Goal: Information Seeking & Learning: Learn about a topic

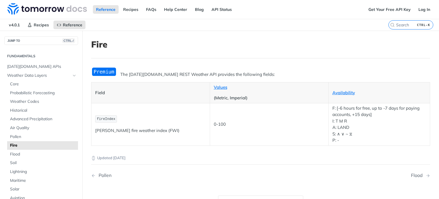
click at [106, 118] on span "fireIndex" at bounding box center [106, 119] width 19 height 4
copy span "fireIndex"
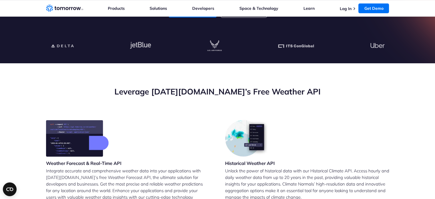
scroll to position [286, 0]
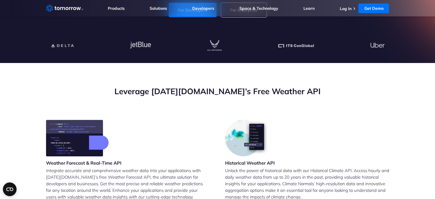
scroll to position [286, 0]
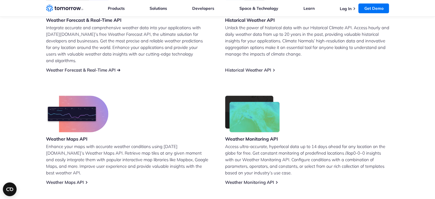
click at [92, 67] on link "Weather Forecast & Real-Time API" at bounding box center [81, 69] width 70 height 5
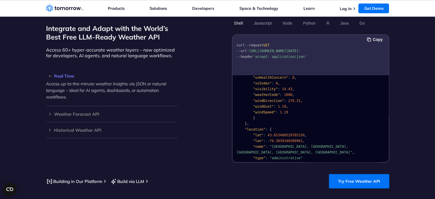
scroll to position [114, 0]
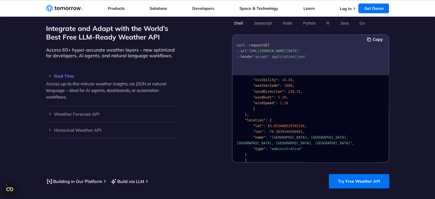
click at [277, 147] on pre "{ "data" : { "time" : "2023-02-14T13:53:00Z" , "values" : { "cloudBase" : null …" at bounding box center [311, 65] width 156 height 204
click at [277, 146] on pre "{ "data" : { "time" : "2023-02-14T13:53:00Z" , "values" : { "cloudBase" : null …" at bounding box center [311, 65] width 156 height 204
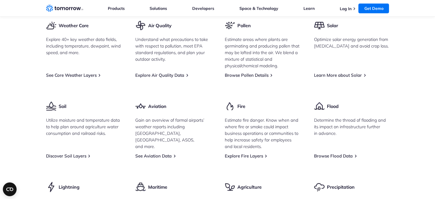
scroll to position [644, 0]
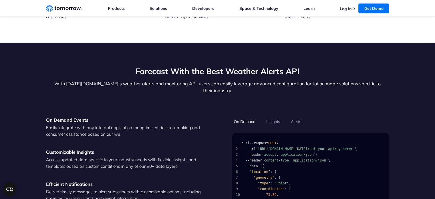
scroll to position [715, 0]
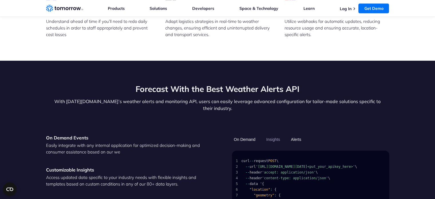
click at [292, 134] on button "Alerts" at bounding box center [296, 139] width 14 height 10
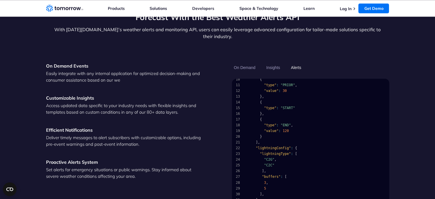
scroll to position [813, 0]
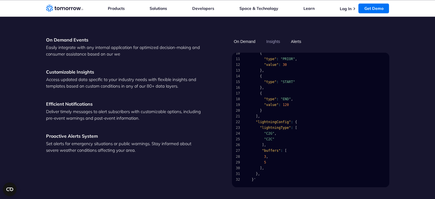
click at [252, 37] on button "On Demand" at bounding box center [244, 42] width 25 height 10
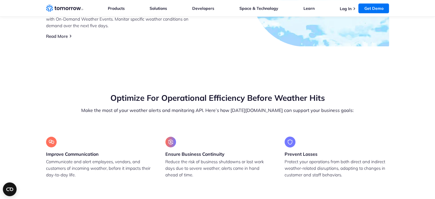
scroll to position [384, 0]
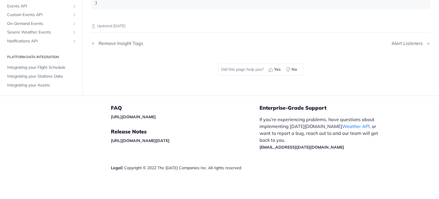
scroll to position [996, 0]
click at [72, 8] on icon "Show subpages for Events API" at bounding box center [74, 6] width 5 height 5
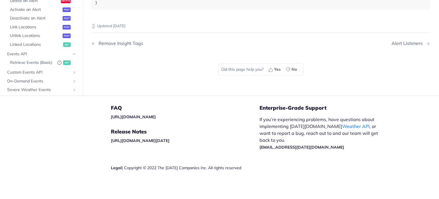
scroll to position [230, 0]
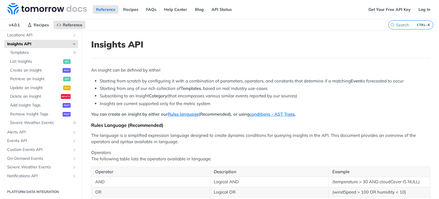
scroll to position [261, 0]
